Goal: Information Seeking & Learning: Learn about a topic

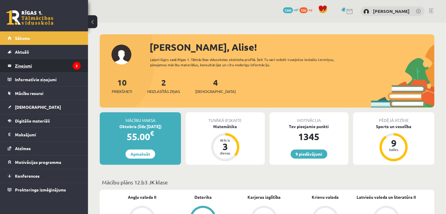
click at [46, 61] on legend "Ziņojumi 2" at bounding box center [48, 65] width 66 height 13
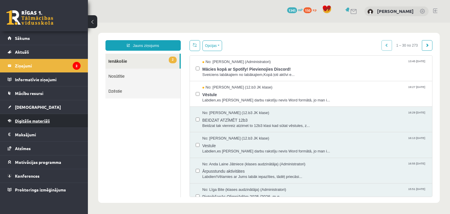
click at [24, 123] on link "Digitālie materiāli" at bounding box center [44, 120] width 73 height 13
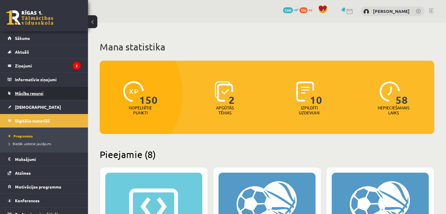
click at [42, 89] on link "Mācību resursi" at bounding box center [44, 92] width 73 height 13
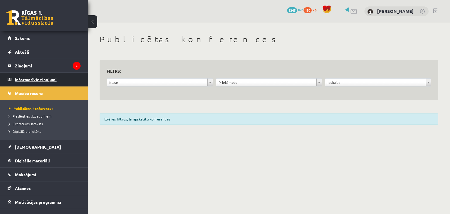
click at [40, 79] on legend "Informatīvie ziņojumi 0" at bounding box center [48, 79] width 66 height 13
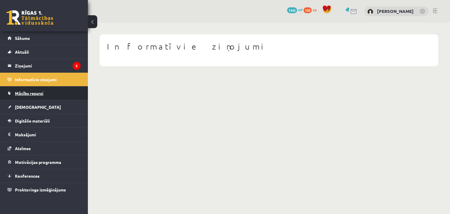
click at [36, 98] on link "Mācību resursi" at bounding box center [44, 92] width 73 height 13
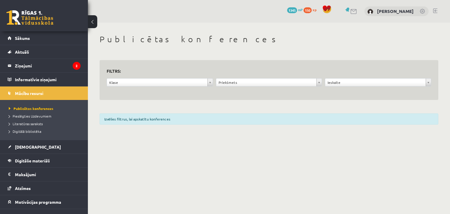
click at [221, 117] on div "Izvēlies filtrus, lai apskatītu konferences" at bounding box center [269, 118] width 339 height 11
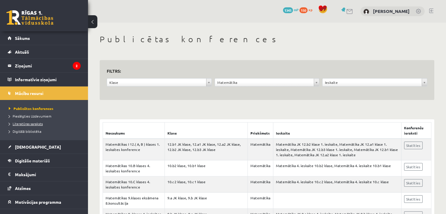
click at [31, 123] on span "Literatūras saraksts" at bounding box center [26, 123] width 34 height 5
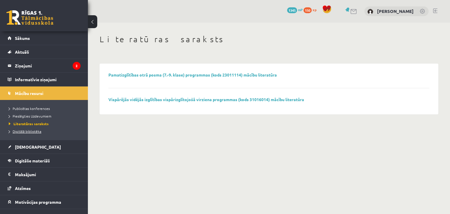
click at [29, 129] on span "Digitālā bibliotēka" at bounding box center [25, 131] width 33 height 5
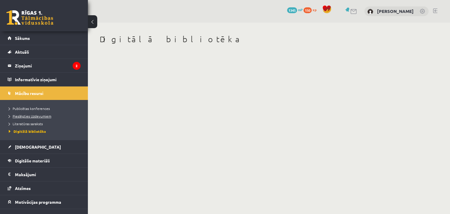
click at [30, 118] on link "Pieslēgties Uzdevumiem" at bounding box center [45, 115] width 73 height 5
click at [48, 75] on legend "Informatīvie ziņojumi 0" at bounding box center [48, 79] width 66 height 13
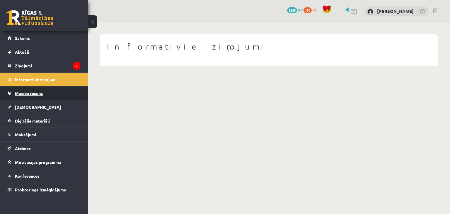
click at [37, 98] on link "Mācību resursi" at bounding box center [44, 92] width 73 height 13
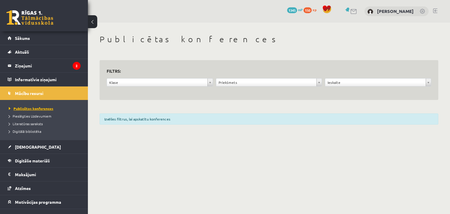
click at [23, 106] on span "Publicētas konferences" at bounding box center [31, 108] width 45 height 5
click at [32, 143] on link "[DEMOGRAPHIC_DATA]" at bounding box center [44, 146] width 73 height 13
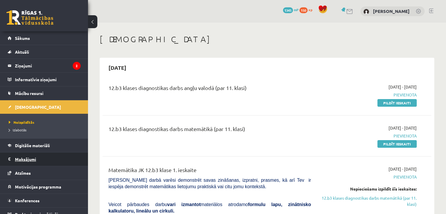
click at [38, 152] on legend "Maksājumi 0" at bounding box center [48, 158] width 66 height 13
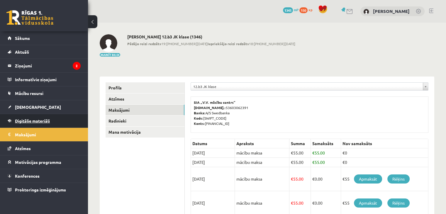
click at [38, 125] on link "Digitālie materiāli" at bounding box center [44, 120] width 73 height 13
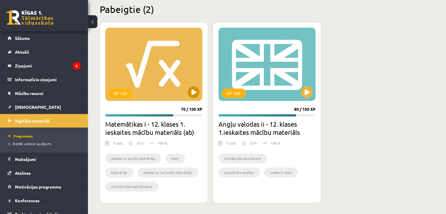
click at [176, 95] on div "XP 100" at bounding box center [153, 64] width 97 height 73
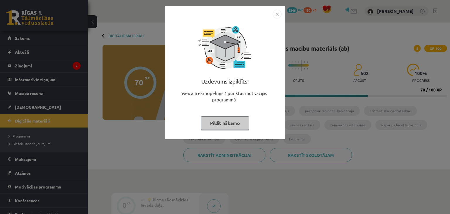
click at [244, 125] on button "Pildīt nākamo" at bounding box center [225, 122] width 48 height 13
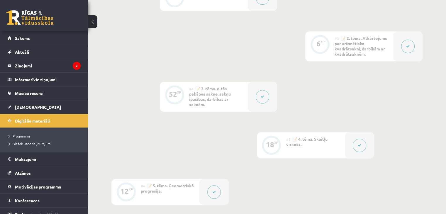
scroll to position [170, 0]
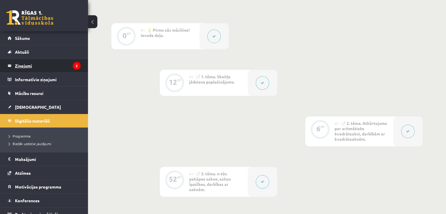
click at [54, 69] on legend "Ziņojumi 2" at bounding box center [48, 65] width 66 height 13
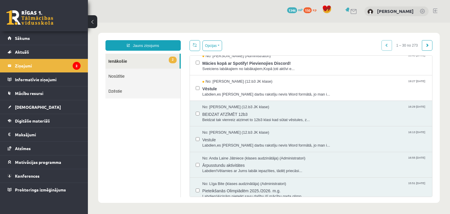
scroll to position [7, 0]
click at [47, 41] on link "Sākums" at bounding box center [44, 37] width 73 height 13
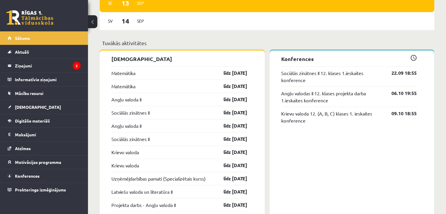
scroll to position [436, 0]
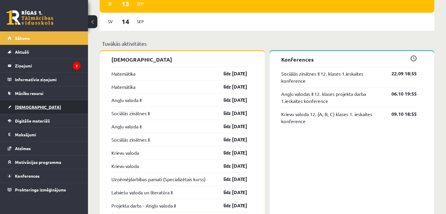
click at [41, 102] on link "[DEMOGRAPHIC_DATA]" at bounding box center [44, 106] width 73 height 13
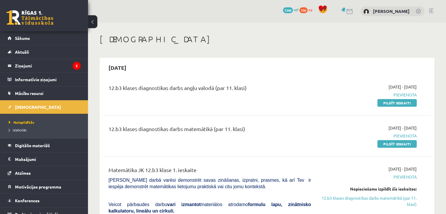
click at [40, 6] on div "9 Dāvanas 1346 mP 150 xp" at bounding box center [44, 15] width 88 height 31
click at [42, 65] on legend "Ziņojumi 2" at bounding box center [48, 65] width 66 height 13
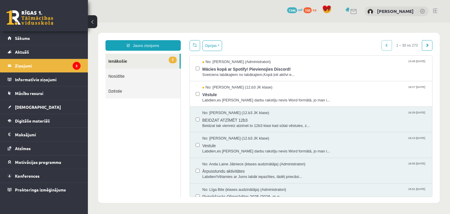
click at [36, 12] on link at bounding box center [29, 17] width 47 height 15
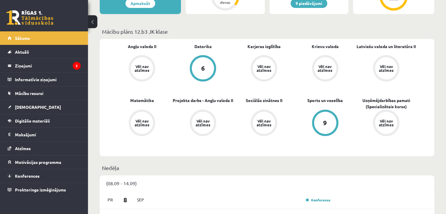
scroll to position [97, 0]
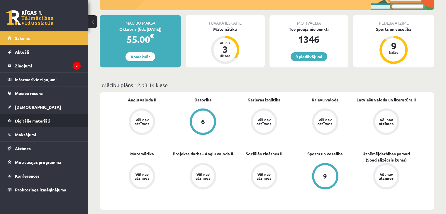
click at [34, 120] on span "Digitālie materiāli" at bounding box center [32, 120] width 35 height 5
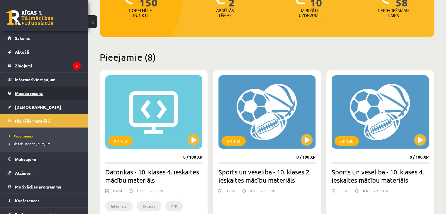
click at [23, 97] on link "Mācību resursi" at bounding box center [44, 92] width 73 height 13
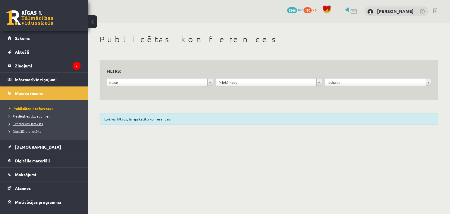
click at [23, 125] on link "Literatūras saraksts" at bounding box center [45, 123] width 73 height 5
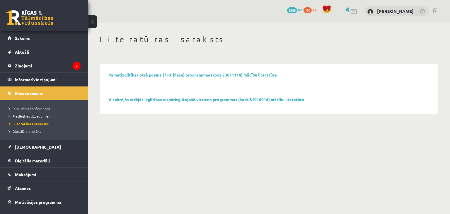
click at [28, 134] on li "Digitālā bibliotēka" at bounding box center [45, 132] width 73 height 8
click at [28, 131] on span "Digitālā bibliotēka" at bounding box center [27, 131] width 37 height 5
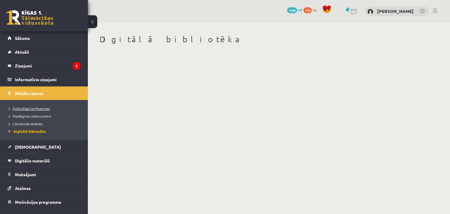
click at [28, 111] on link "Publicētas konferences" at bounding box center [45, 108] width 73 height 5
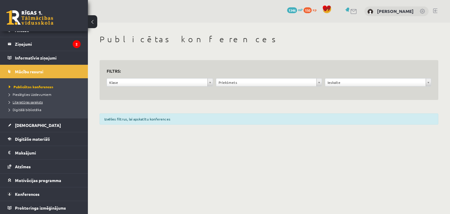
click at [37, 124] on link "[DEMOGRAPHIC_DATA]" at bounding box center [44, 124] width 73 height 13
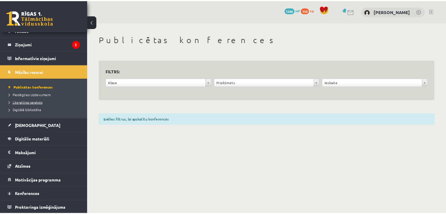
scroll to position [6, 0]
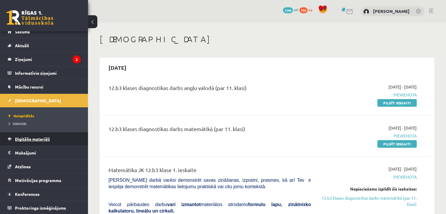
click at [27, 140] on span "Digitālie materiāli" at bounding box center [32, 138] width 35 height 5
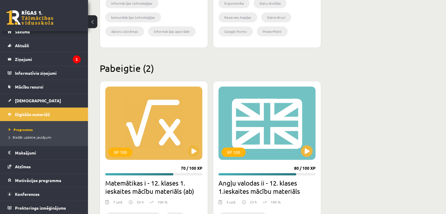
scroll to position [675, 0]
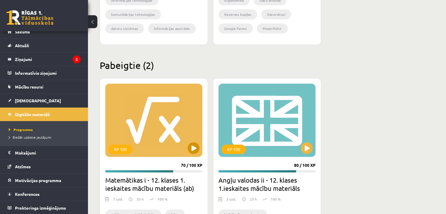
click at [198, 120] on div "XP 100" at bounding box center [153, 120] width 97 height 73
click at [196, 133] on div "XP 100" at bounding box center [153, 120] width 97 height 73
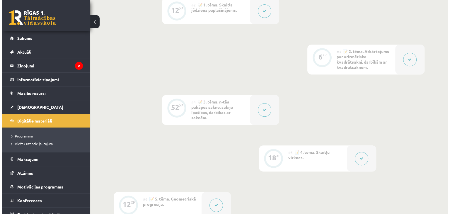
scroll to position [234, 0]
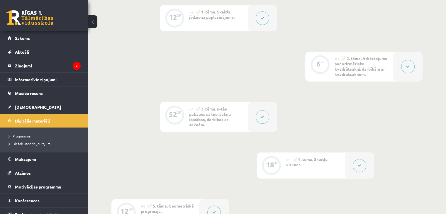
click at [254, 123] on div at bounding box center [262, 117] width 29 height 30
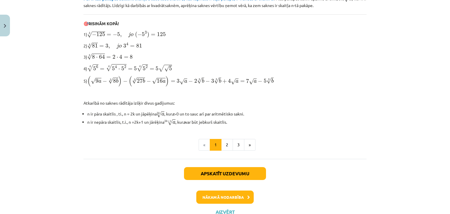
scroll to position [185, 0]
click at [221, 139] on button "2" at bounding box center [227, 145] width 12 height 12
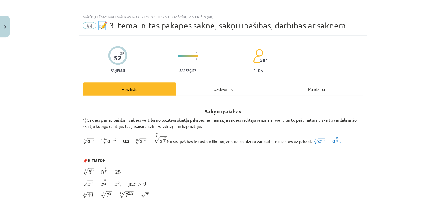
scroll to position [0, 0]
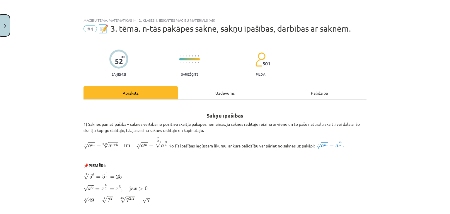
click at [2, 31] on button "Close" at bounding box center [5, 26] width 10 height 22
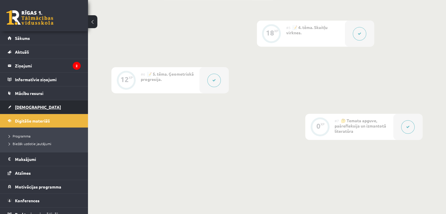
scroll to position [367, 0]
click at [30, 119] on span "Digitālie materiāli" at bounding box center [32, 120] width 35 height 5
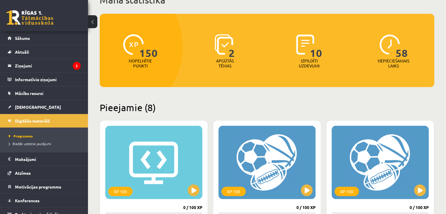
scroll to position [29, 0]
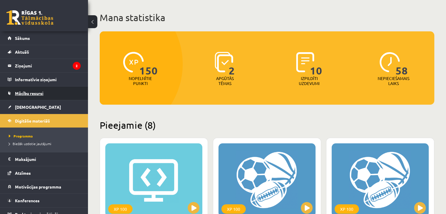
click at [21, 99] on link "Mācību resursi" at bounding box center [44, 92] width 73 height 13
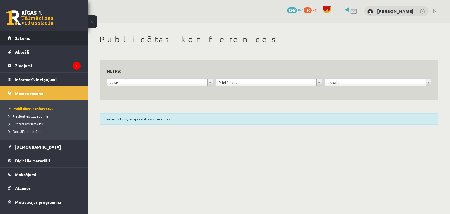
click at [22, 42] on link "Sākums" at bounding box center [44, 37] width 73 height 13
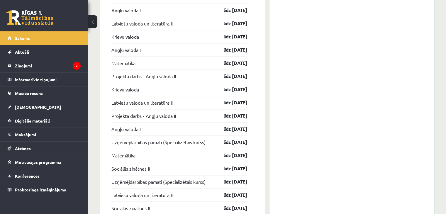
scroll to position [746, 0]
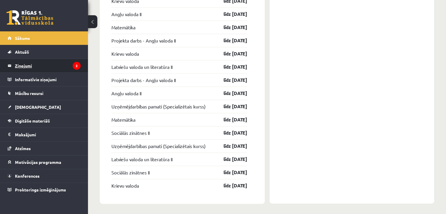
click at [54, 60] on legend "Ziņojumi 2" at bounding box center [48, 65] width 66 height 13
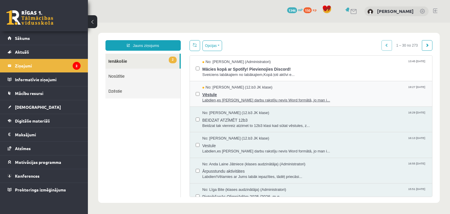
click at [212, 91] on span "Vēstule" at bounding box center [315, 93] width 224 height 7
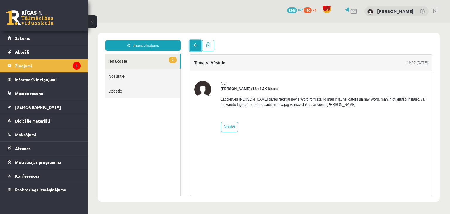
click at [199, 43] on link at bounding box center [196, 45] width 12 height 11
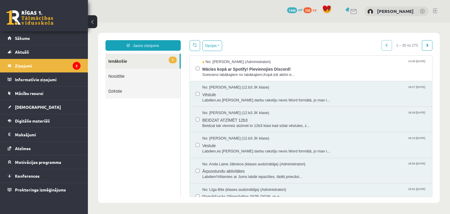
click at [160, 64] on link "1 Ienākošie" at bounding box center [143, 61] width 74 height 15
click at [216, 66] on span "Mācies kopā ar Spotify! Pievienojies Discord!" at bounding box center [315, 68] width 224 height 7
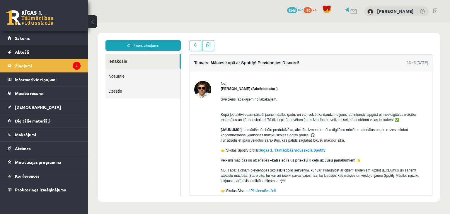
click at [33, 49] on link "Aktuāli" at bounding box center [44, 51] width 73 height 13
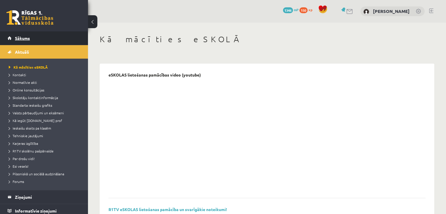
click at [30, 37] on link "Sākums" at bounding box center [44, 37] width 73 height 13
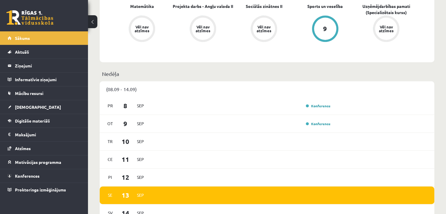
scroll to position [250, 0]
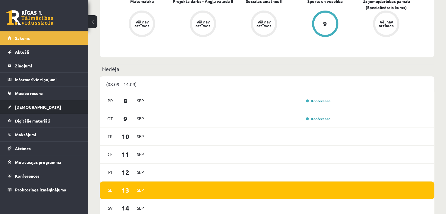
click at [21, 110] on link "[DEMOGRAPHIC_DATA]" at bounding box center [44, 106] width 73 height 13
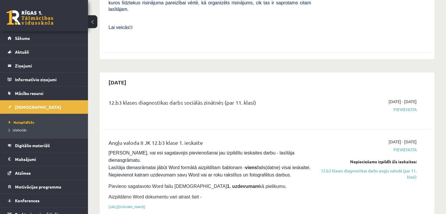
scroll to position [341, 0]
click at [373, 158] on div "Nepieciešams izpildīt šīs ieskaites:" at bounding box center [368, 161] width 97 height 6
click at [373, 167] on link "12.b3 klases diagnostikas darbs angļu valodā (par 11. klasi)" at bounding box center [368, 173] width 97 height 12
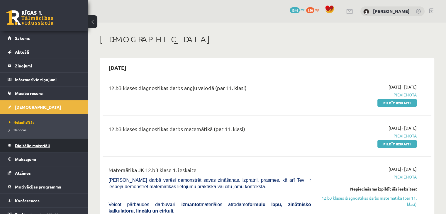
click at [20, 142] on link "Digitālie materiāli" at bounding box center [44, 145] width 73 height 13
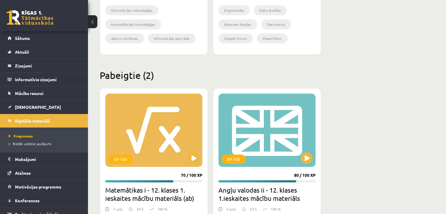
scroll to position [666, 0]
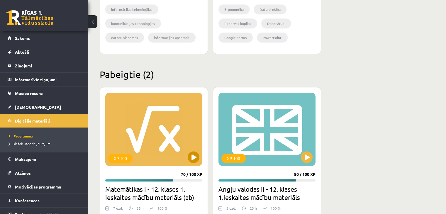
click at [175, 159] on div "XP 100" at bounding box center [153, 129] width 97 height 73
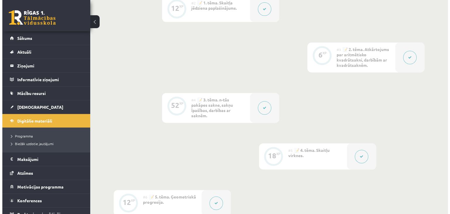
scroll to position [244, 0]
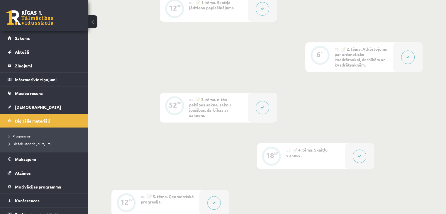
click at [361, 150] on button at bounding box center [359, 155] width 13 height 13
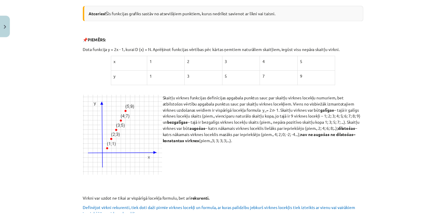
scroll to position [149, 0]
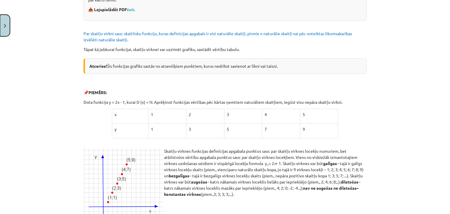
click at [4, 33] on button "Close" at bounding box center [5, 26] width 10 height 22
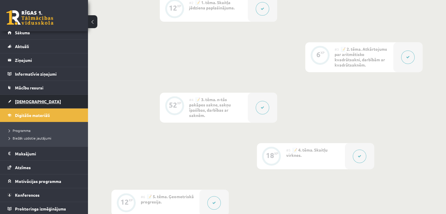
scroll to position [6, 0]
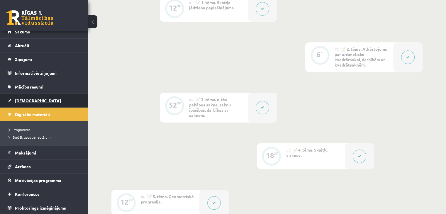
click at [34, 100] on link "[DEMOGRAPHIC_DATA]" at bounding box center [44, 100] width 73 height 13
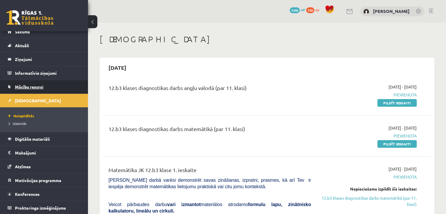
click at [44, 83] on link "Mācību resursi" at bounding box center [44, 86] width 73 height 13
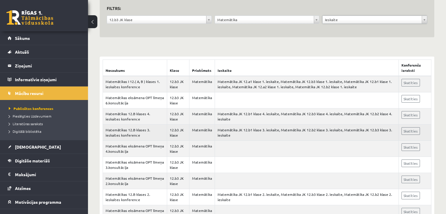
scroll to position [103, 0]
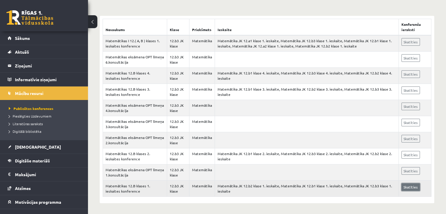
click at [403, 186] on link "Skatīties" at bounding box center [410, 187] width 18 height 8
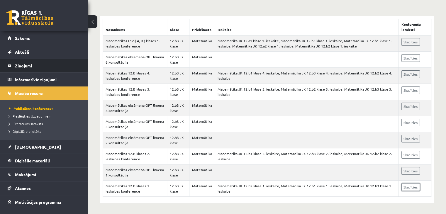
scroll to position [22, 0]
